Goal: Information Seeking & Learning: Learn about a topic

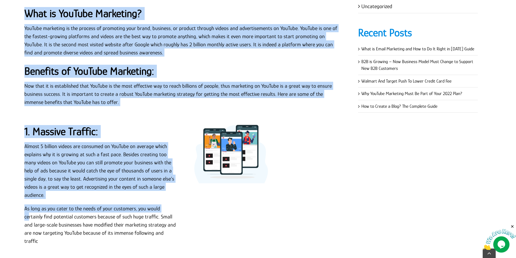
scroll to position [328, 0]
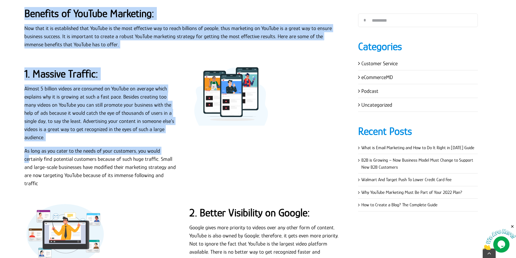
drag, startPoint x: 91, startPoint y: 116, endPoint x: 162, endPoint y: 138, distance: 74.0
click at [161, 136] on div "Almost 5 billion videos are consumed on YouTube on average which explains why i…" at bounding box center [100, 115] width 152 height 62
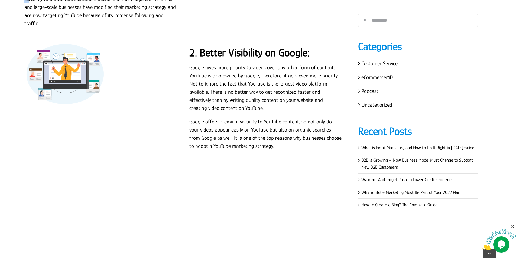
click at [161, 135] on div "In the world of digital marketing, there is a multitude of social media platfor…" at bounding box center [183, 131] width 330 height 868
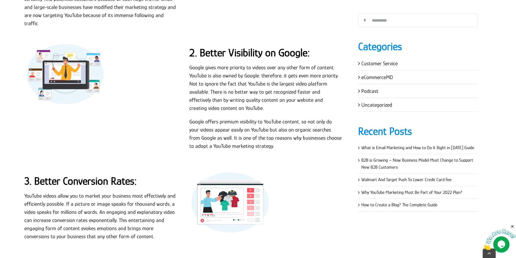
click at [161, 135] on div "In the world of digital marketing, there is a multitude of social media platfor…" at bounding box center [183, 131] width 330 height 868
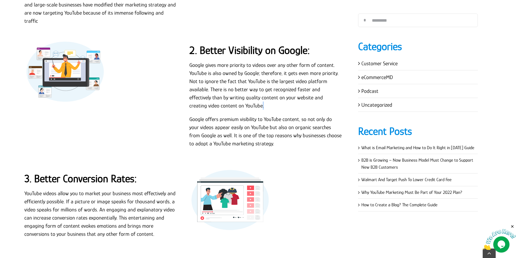
drag, startPoint x: 267, startPoint y: 97, endPoint x: 285, endPoint y: 116, distance: 25.8
click at [270, 98] on div "Google gives more priority to videos over any other form of content. YouTube is…" at bounding box center [265, 88] width 152 height 54
click at [288, 125] on p "Google offers premium visibility to YouTube content, so not only do your videos…" at bounding box center [265, 131] width 152 height 32
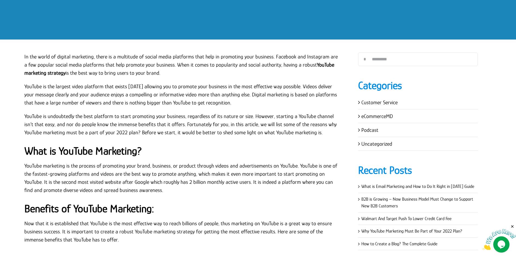
scroll to position [84, 0]
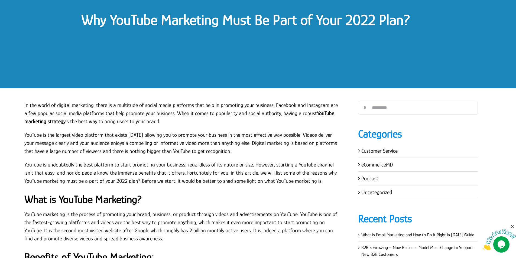
click at [164, 120] on p "In the world of digital marketing, there is a multitude of social media platfor…" at bounding box center [182, 113] width 317 height 24
click at [495, 245] on div "Opens Chat This icon Opens the chat window." at bounding box center [501, 244] width 16 height 9
click at [494, 238] on img at bounding box center [499, 239] width 34 height 21
click at [494, 238] on div "Opens Chat This icon Opens the chat window." at bounding box center [501, 244] width 17 height 16
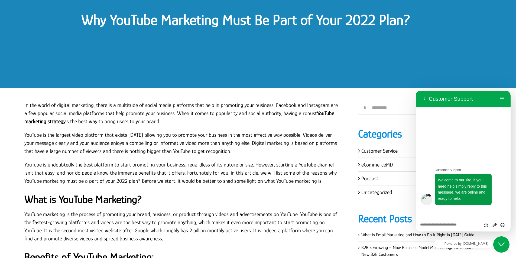
click at [433, 43] on div "Why YouTube Marketing Must Be Part of Your 2022 Plan?" at bounding box center [258, 21] width 516 height 134
click at [507, 245] on div "Close Chat This icon closes the chat window." at bounding box center [501, 244] width 16 height 6
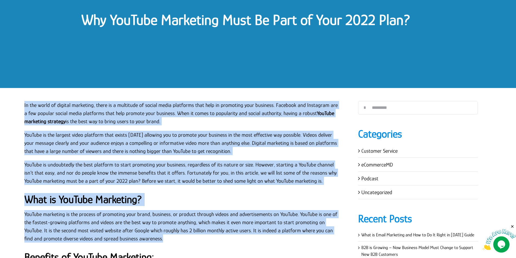
drag, startPoint x: 24, startPoint y: 104, endPoint x: 165, endPoint y: 244, distance: 198.4
click at [165, 245] on div "In the world of digital marketing, there is a multitude of social media platfor…" at bounding box center [183, 199] width 330 height 197
drag, startPoint x: 165, startPoint y: 244, endPoint x: 163, endPoint y: 238, distance: 5.8
click at [165, 243] on div "YouTube marketing is the process of promoting your brand, business, or product …" at bounding box center [182, 229] width 317 height 38
click at [157, 204] on h2 "What is YouTube Marketing?" at bounding box center [182, 199] width 317 height 13
